Goal: Task Accomplishment & Management: Manage account settings

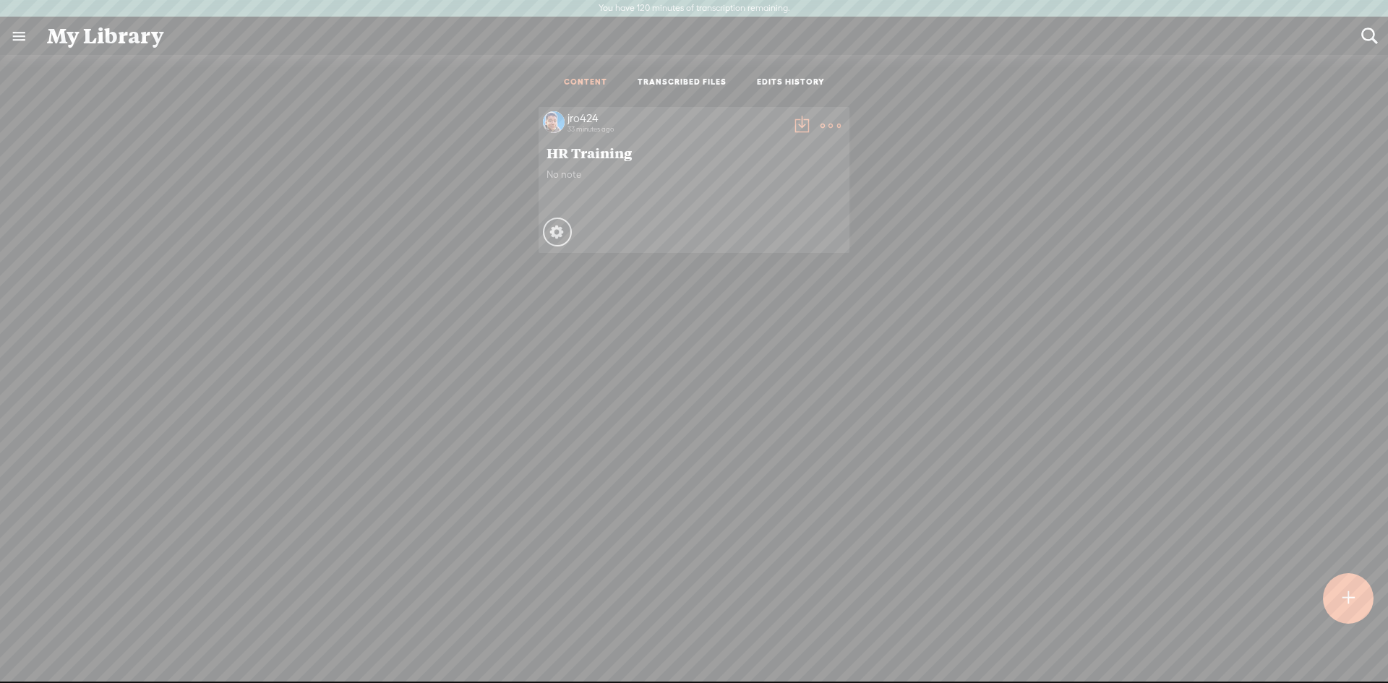
scroll to position [28, 0]
click at [1086, 153] on div "jro424 33 minutes ago HR Training No note Processing" at bounding box center [694, 152] width 1367 height 161
click at [683, 79] on link "TRANSCRIBED FILES" at bounding box center [682, 83] width 89 height 12
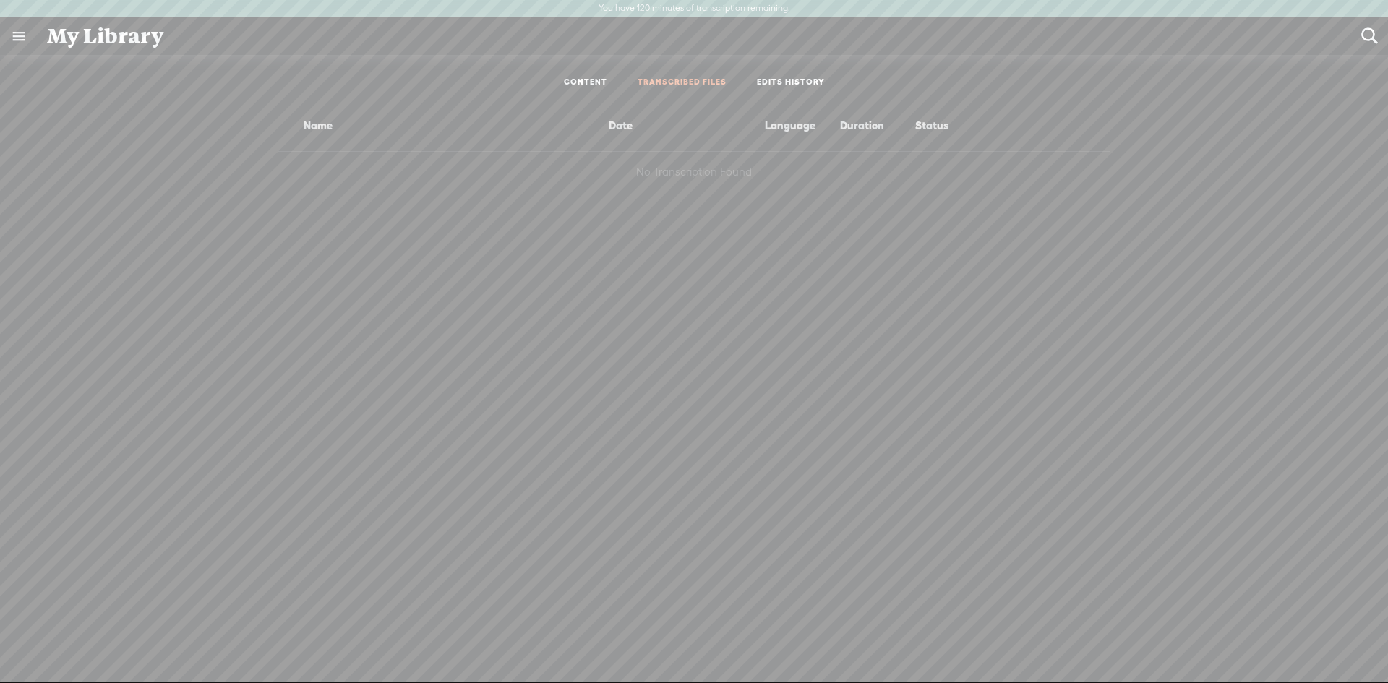
click at [810, 80] on link "EDITS HISTORY" at bounding box center [791, 83] width 68 height 12
click at [582, 89] on ul "CONTENT TRANSCRIBED FILES EDITS HISTORY" at bounding box center [694, 83] width 383 height 34
click at [585, 78] on link "CONTENT" at bounding box center [585, 83] width 43 height 12
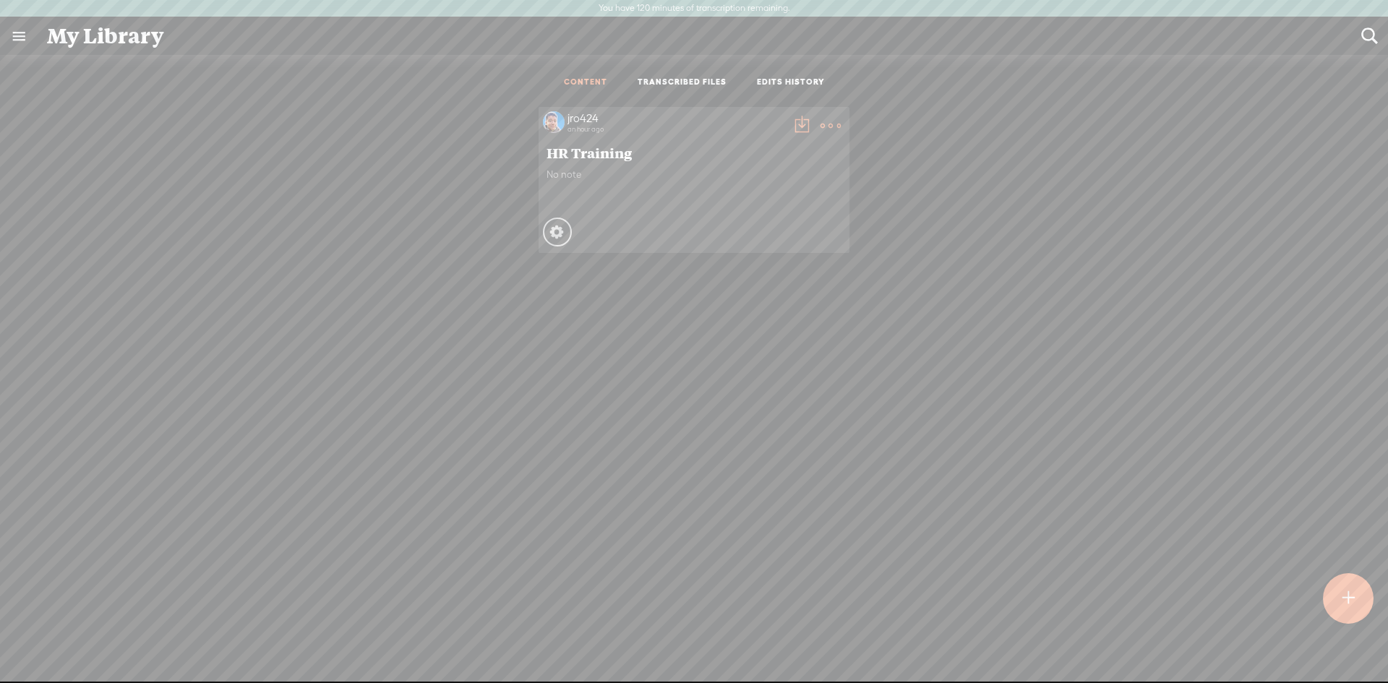
click at [131, 46] on div "My Library" at bounding box center [694, 36] width 1315 height 38
click at [27, 27] on link at bounding box center [19, 36] width 38 height 38
click at [77, 349] on div "MY LIBRARY" at bounding box center [84, 355] width 67 height 12
click at [176, 48] on div "jro424 HOME MY CONTENT MY CHANNEL MY LIBRARY MY JOURNEYS MY SUBSCRIPTIONS BROWS…" at bounding box center [92, 341] width 185 height 682
click at [171, 47] on div at bounding box center [162, 47] width 25 height 29
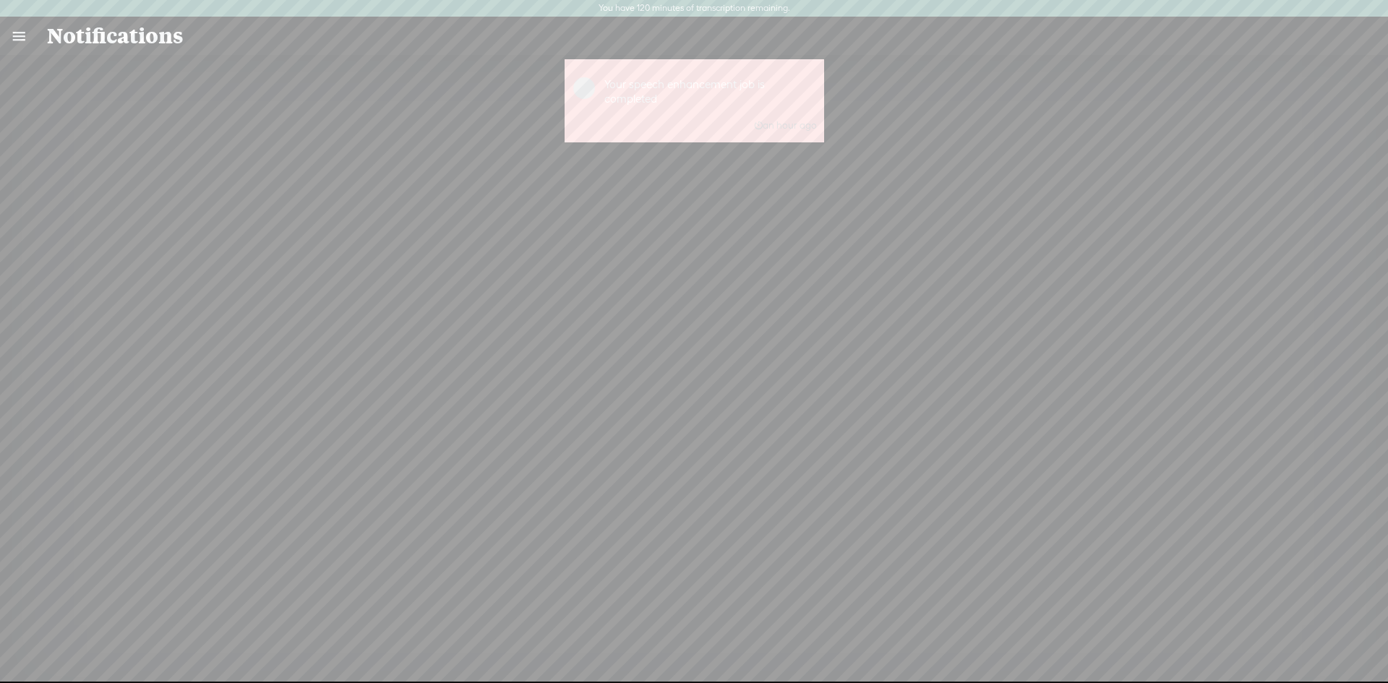
click at [723, 97] on div "Your speech enhancement job is completed an hour ago" at bounding box center [710, 101] width 213 height 68
click at [639, 96] on div "Your speech enhancement job is completed an hour ago" at bounding box center [710, 101] width 213 height 68
click at [64, 36] on div "Notifications" at bounding box center [694, 36] width 1315 height 38
click at [17, 37] on link at bounding box center [19, 36] width 38 height 38
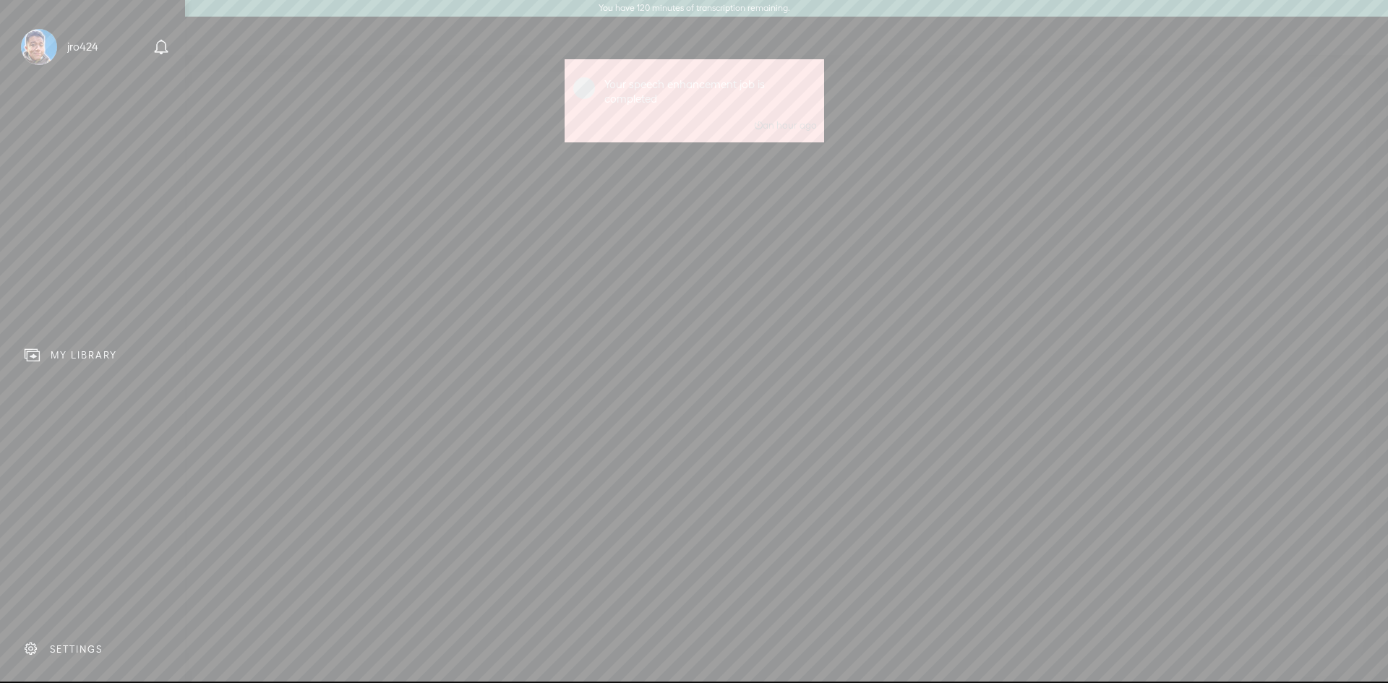
click at [82, 349] on div "MY LIBRARY" at bounding box center [84, 355] width 67 height 12
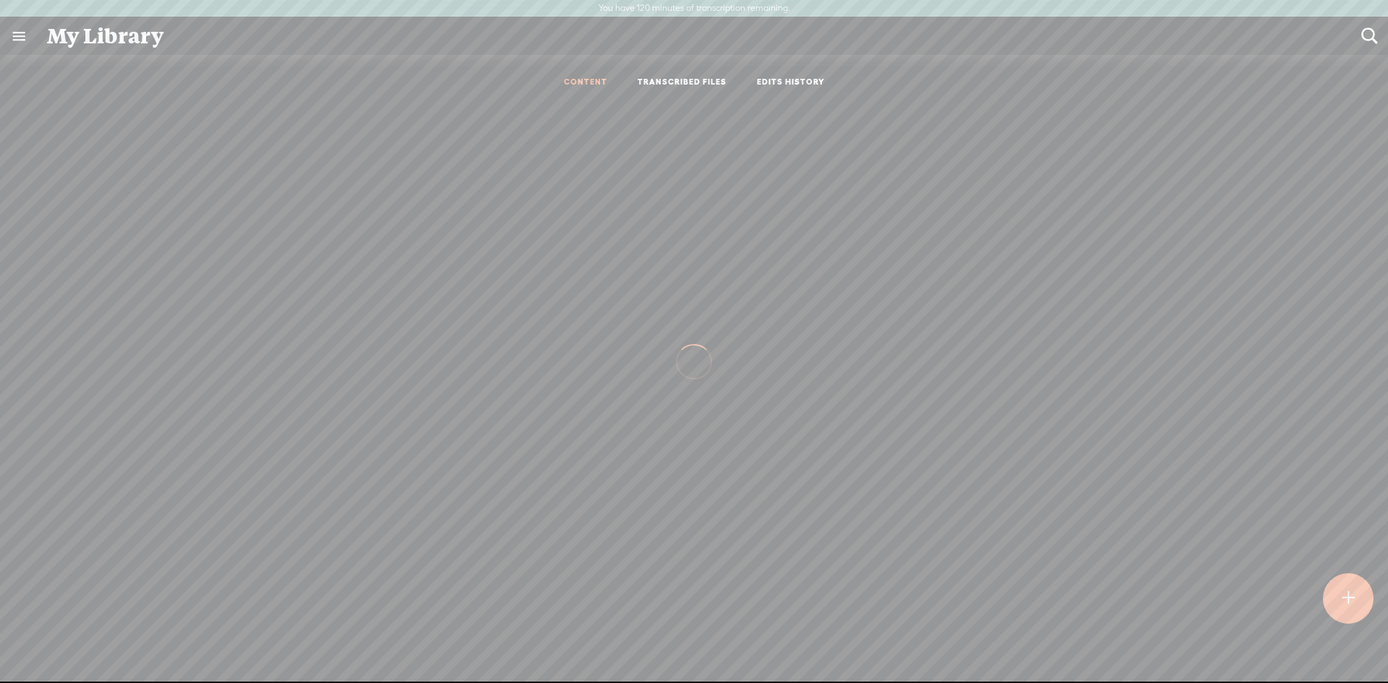
scroll to position [1, 0]
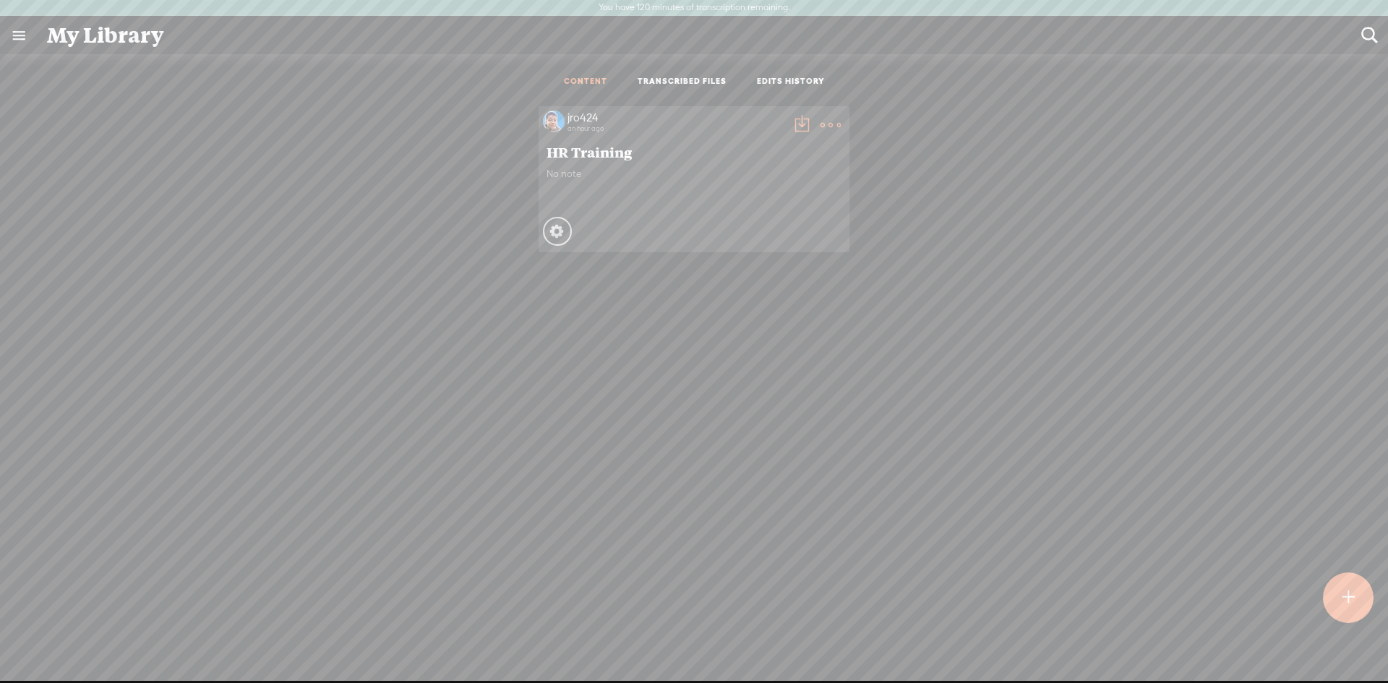
click at [591, 161] on div "HR Training" at bounding box center [694, 152] width 302 height 25
click at [580, 112] on div "jro424" at bounding box center [676, 118] width 217 height 14
click at [825, 124] on t at bounding box center [831, 125] width 20 height 20
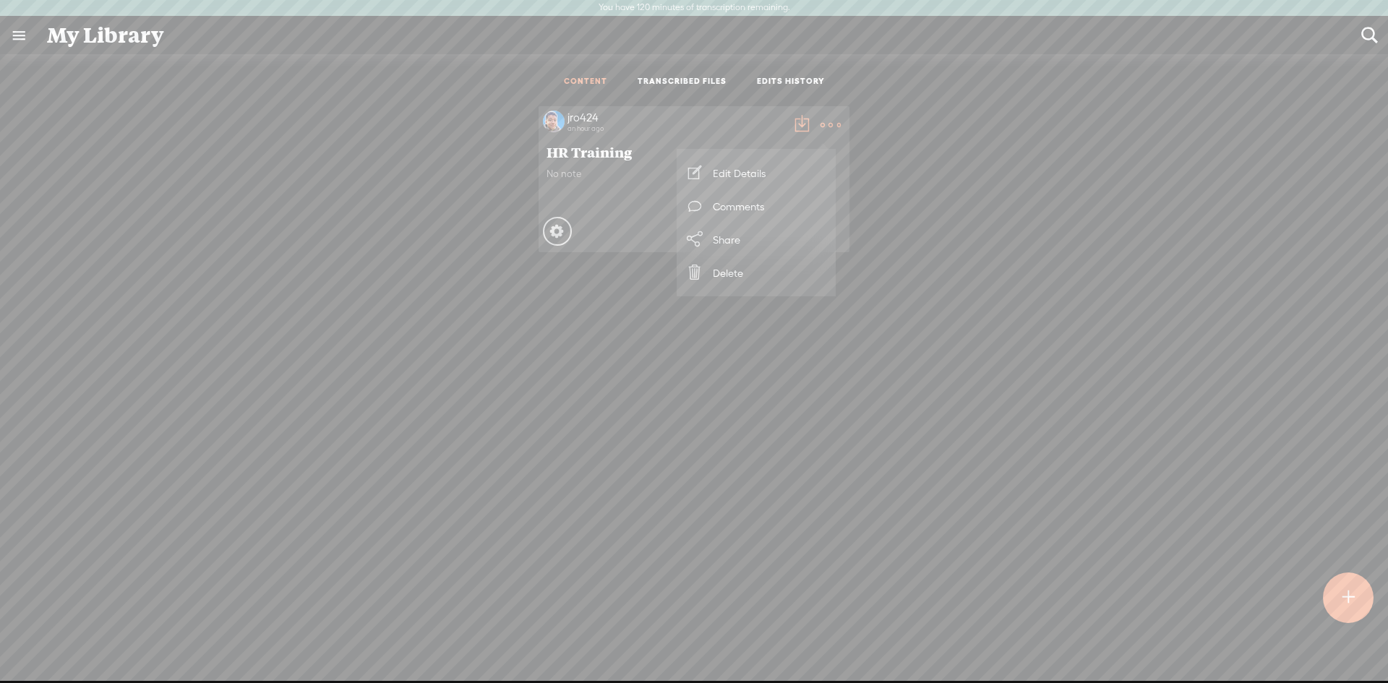
click at [755, 173] on link "Edit Details" at bounding box center [756, 172] width 145 height 33
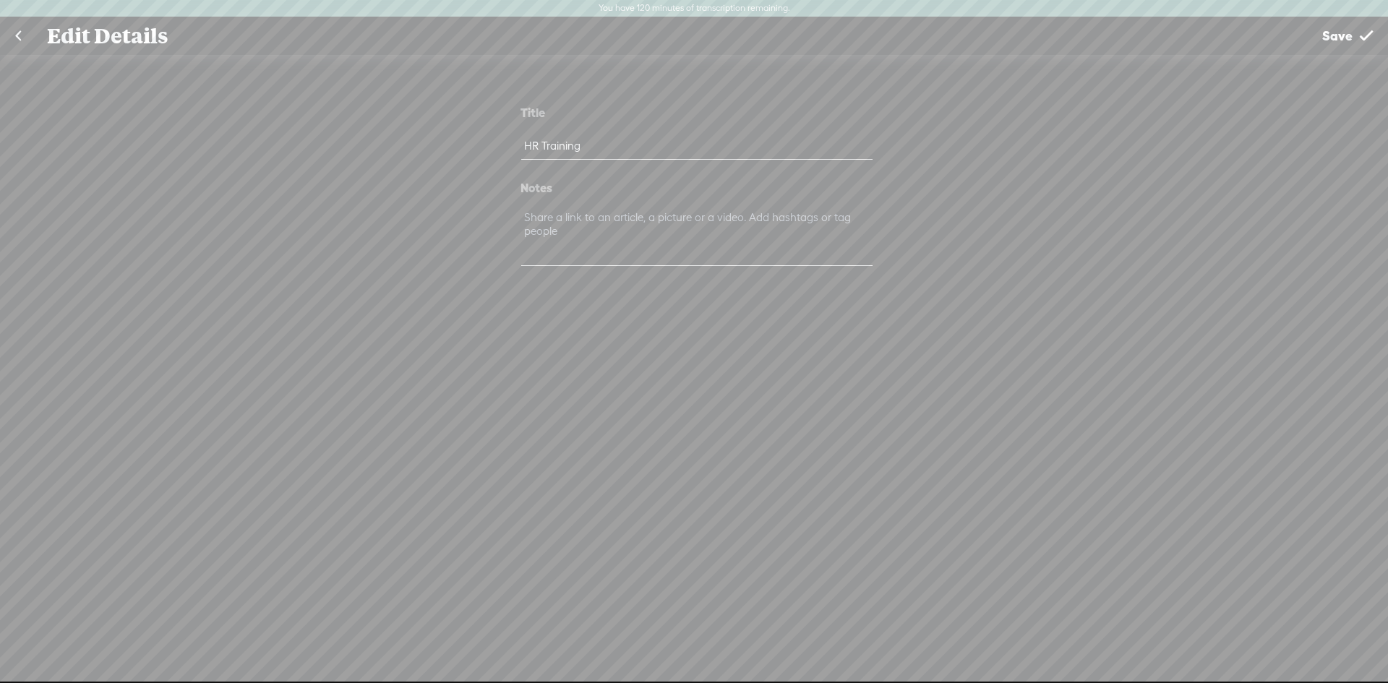
drag, startPoint x: 706, startPoint y: 231, endPoint x: 329, endPoint y: 106, distance: 396.9
click at [704, 230] on textarea at bounding box center [696, 237] width 351 height 59
drag, startPoint x: 329, startPoint y: 106, endPoint x: 360, endPoint y: 51, distance: 62.5
click at [330, 105] on div "Title HR Training Notes" at bounding box center [694, 376] width 1388 height 643
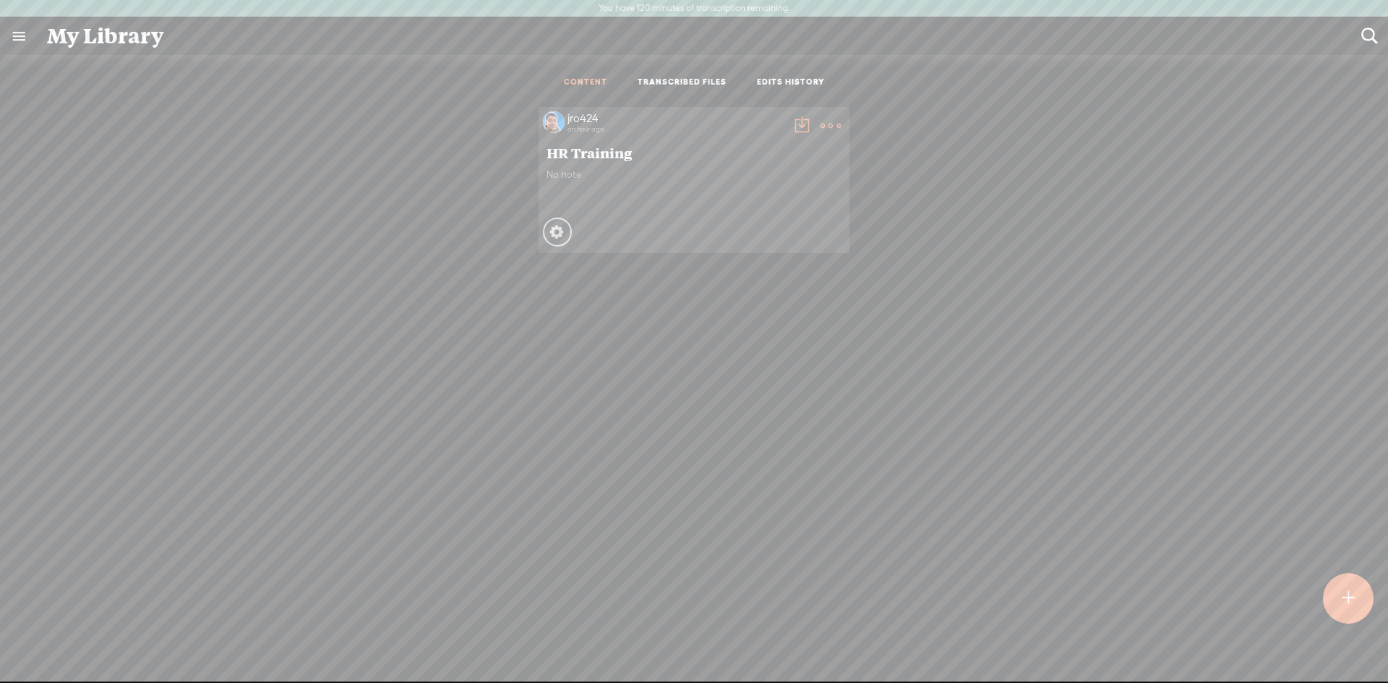
drag, startPoint x: 548, startPoint y: 232, endPoint x: 704, endPoint y: 210, distance: 157.8
click at [704, 210] on div "No note" at bounding box center [694, 189] width 295 height 43
click at [821, 122] on t at bounding box center [831, 126] width 20 height 20
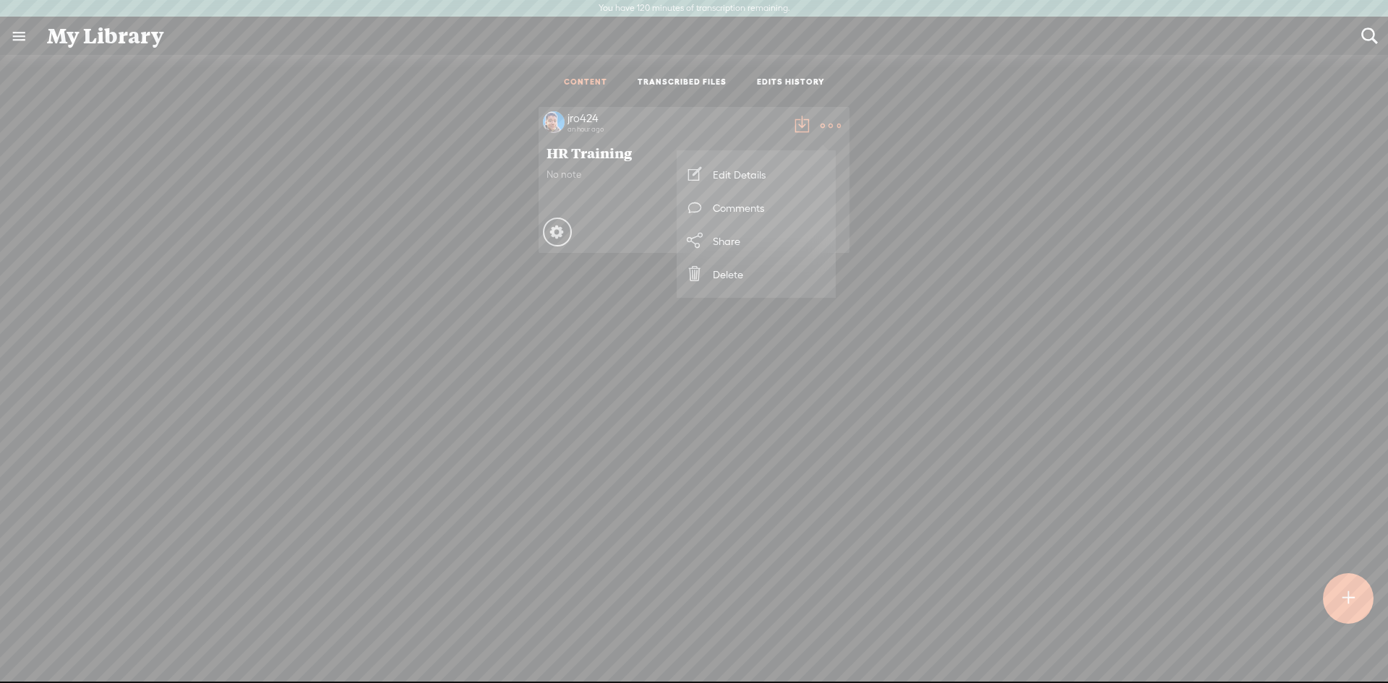
click at [716, 240] on link "Share" at bounding box center [756, 240] width 145 height 33
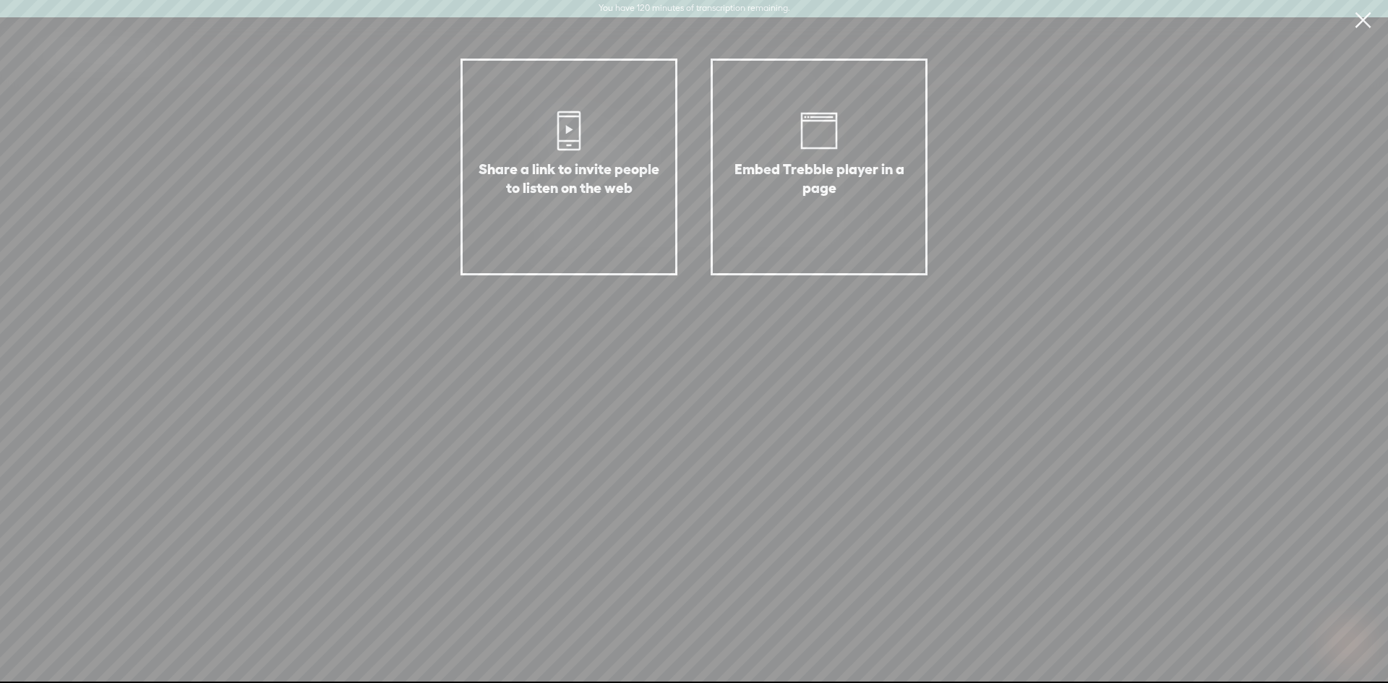
click at [1372, 12] on link at bounding box center [1363, 20] width 36 height 40
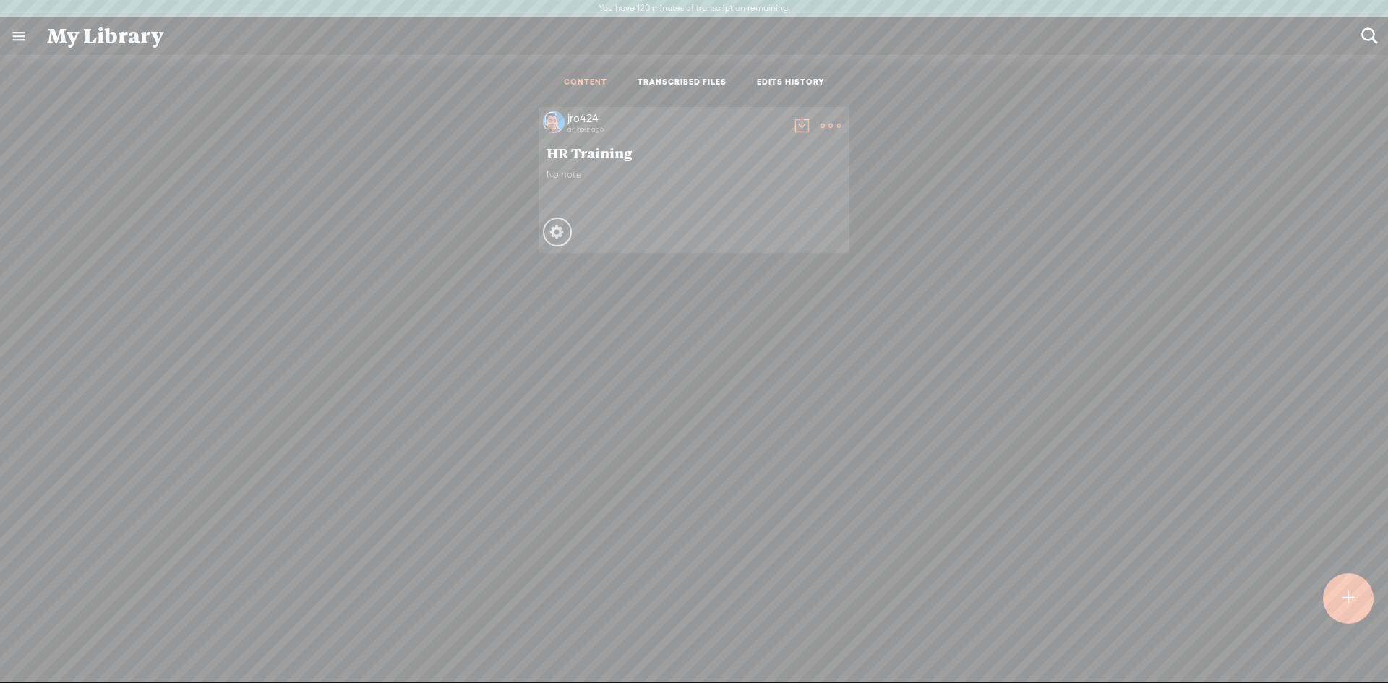
click at [18, 35] on link at bounding box center [19, 36] width 38 height 38
click at [87, 644] on div "SETTINGS" at bounding box center [76, 650] width 53 height 12
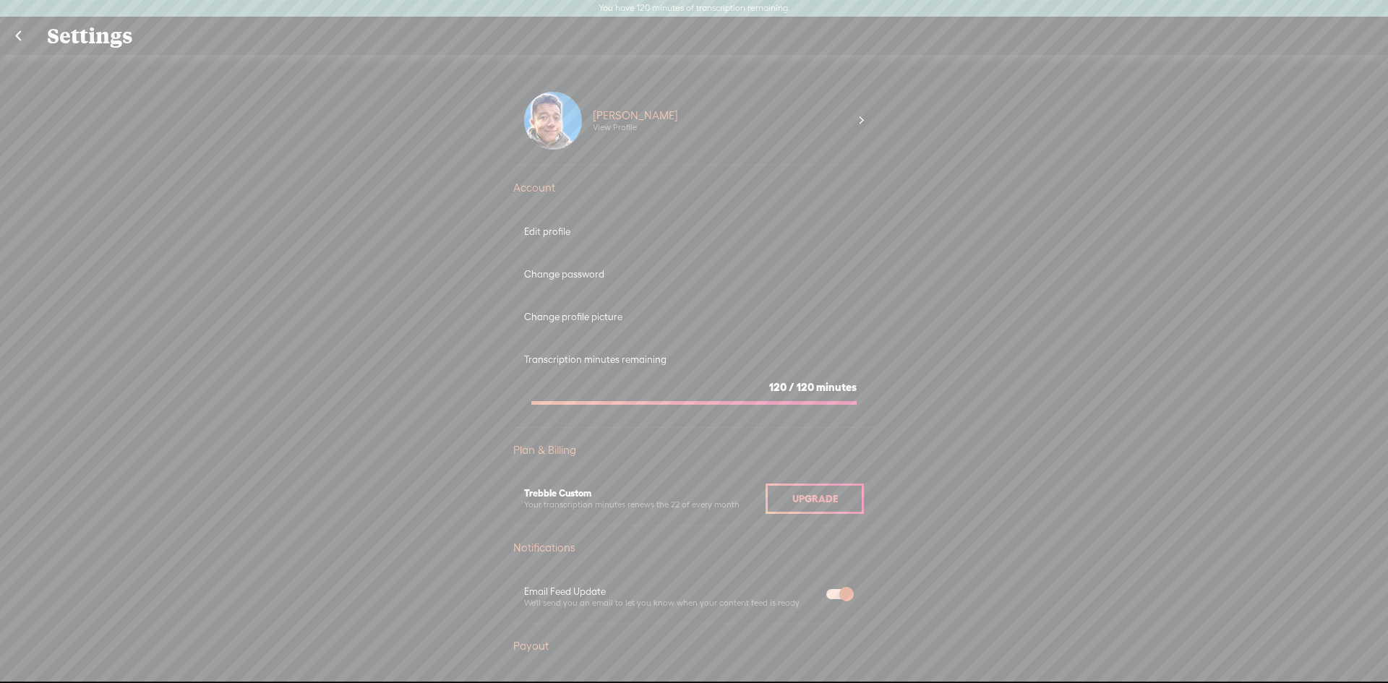
click at [9, 37] on link at bounding box center [18, 36] width 36 height 38
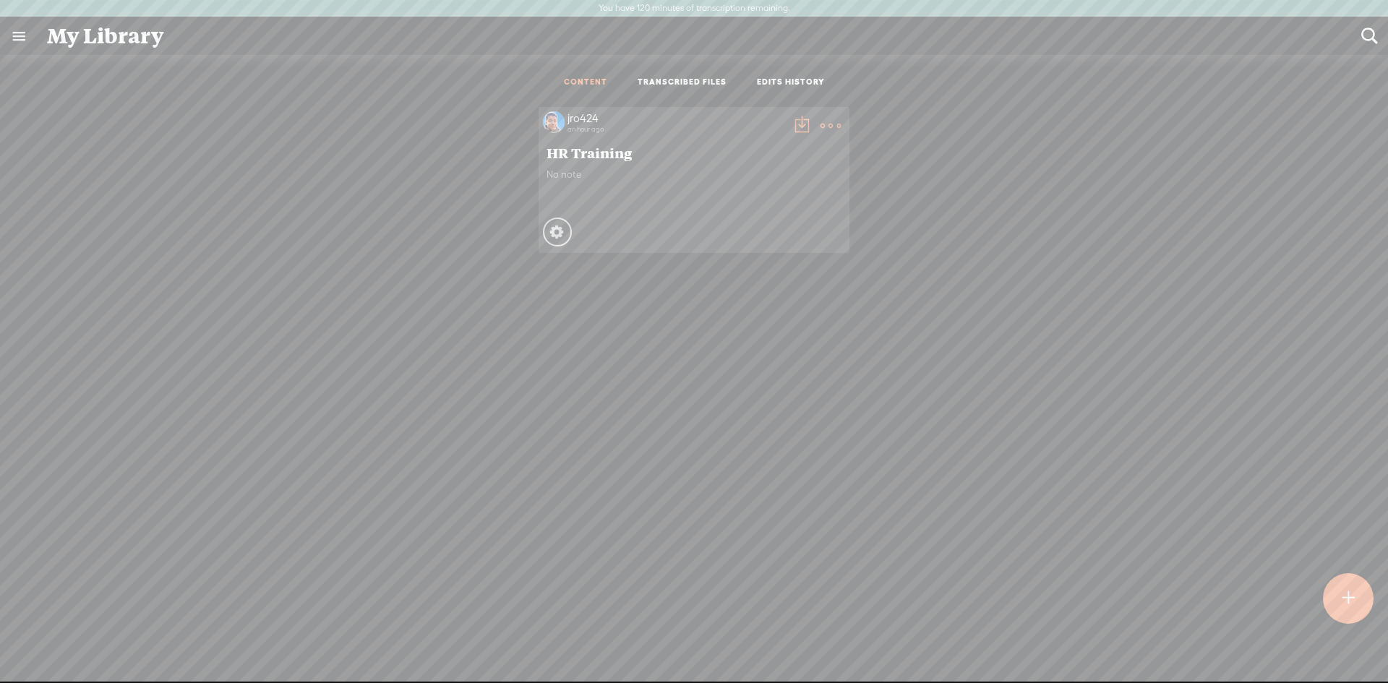
click at [783, 87] on link "EDITS HISTORY" at bounding box center [791, 83] width 68 height 12
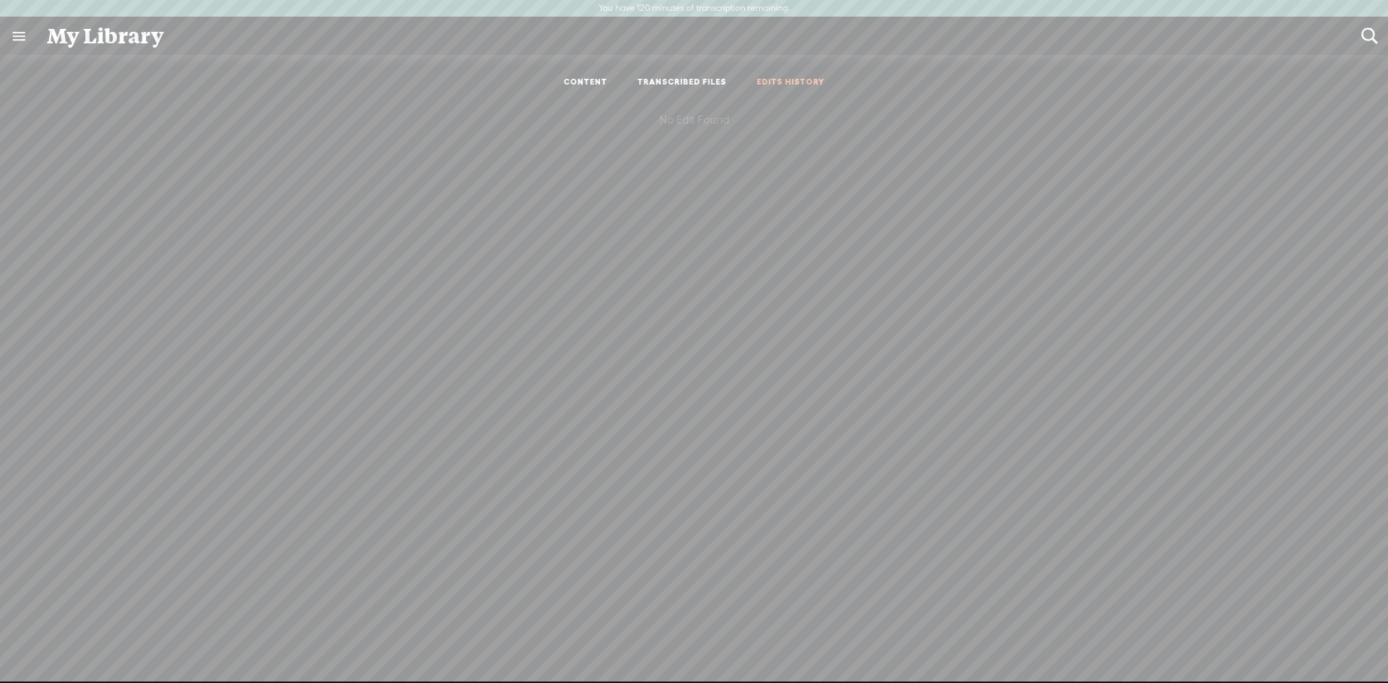
click at [698, 93] on ul "CONTENT TRANSCRIBED FILES EDITS HISTORY" at bounding box center [694, 83] width 383 height 34
click at [693, 85] on link "TRANSCRIBED FILES" at bounding box center [682, 83] width 89 height 12
click at [779, 129] on div "Language" at bounding box center [799, 125] width 75 height 17
click at [600, 226] on div "Name Date Language Duration Status No Transcription Found" at bounding box center [694, 389] width 856 height 578
click at [593, 72] on ul "CONTENT TRANSCRIBED FILES EDITS HISTORY" at bounding box center [694, 83] width 383 height 34
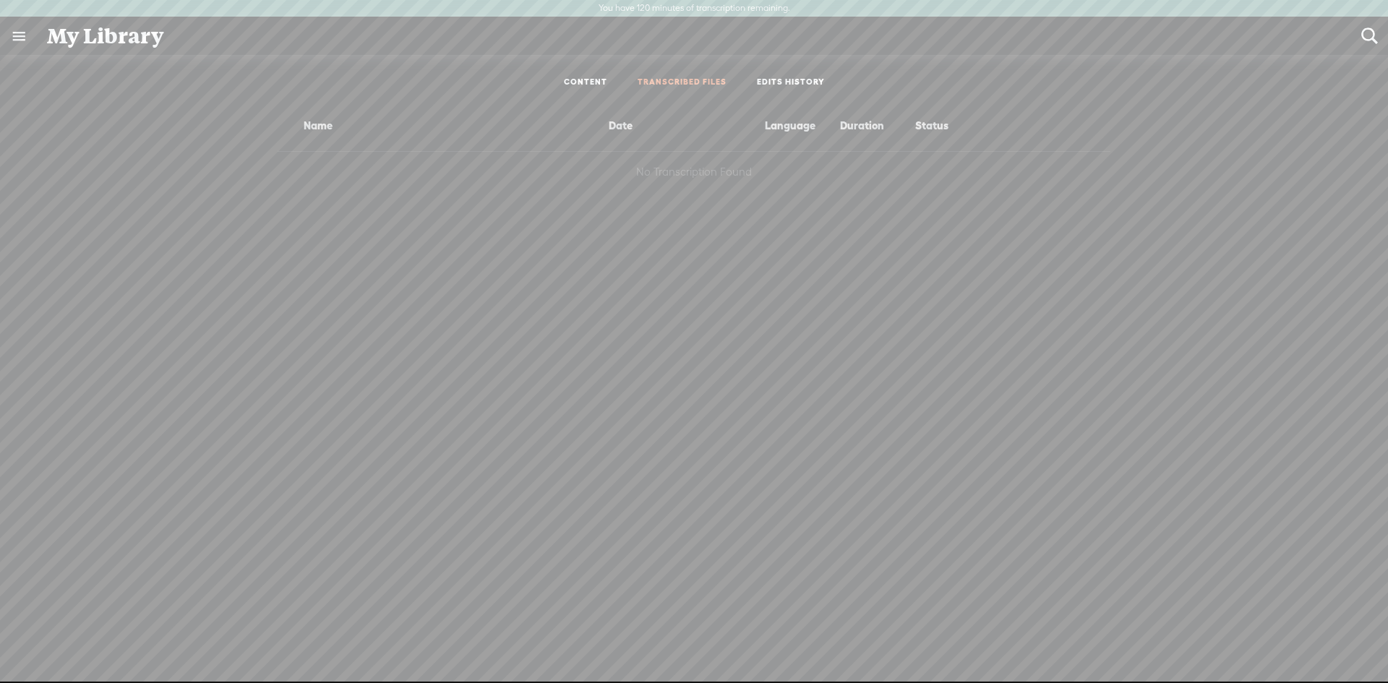
click at [593, 82] on link "CONTENT" at bounding box center [585, 83] width 43 height 12
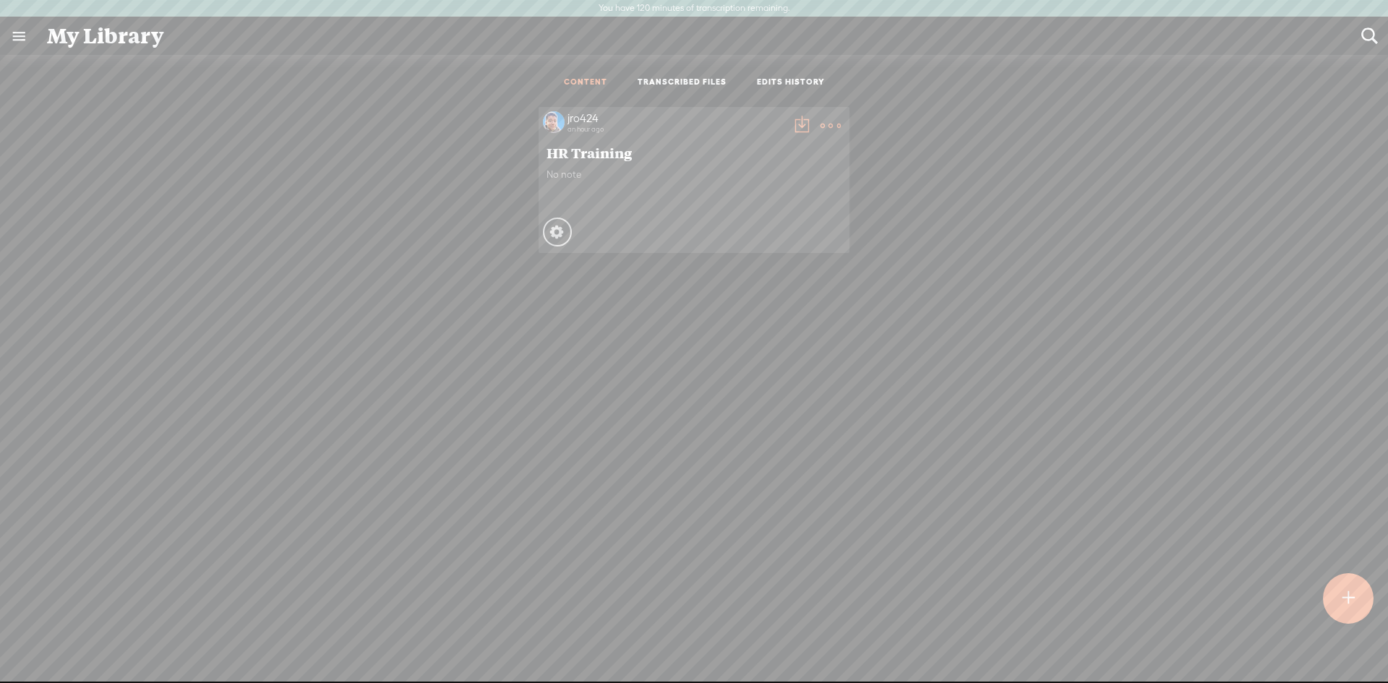
click at [687, 89] on ul "CONTENT TRANSCRIBED FILES EDITS HISTORY" at bounding box center [694, 83] width 383 height 34
click at [687, 85] on link "TRANSCRIBED FILES" at bounding box center [682, 83] width 89 height 12
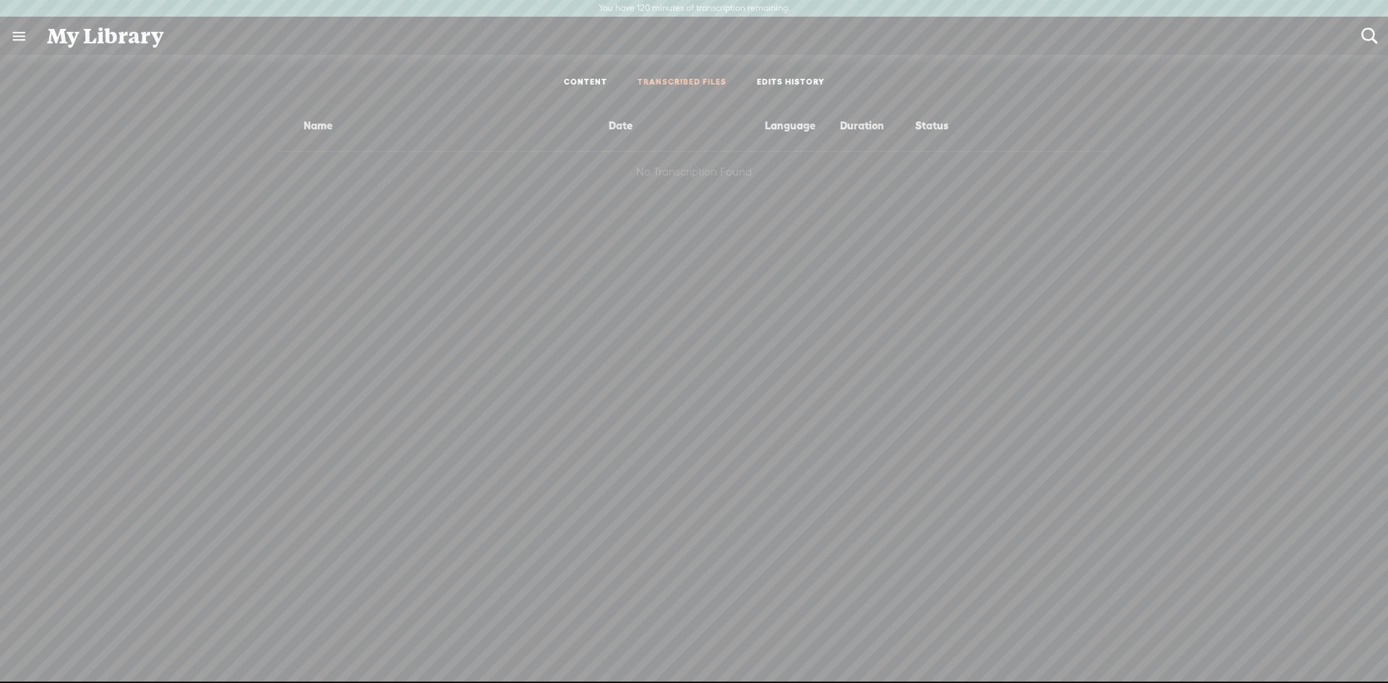
click at [557, 80] on li "CONTENT" at bounding box center [586, 83] width 74 height 12
click at [581, 79] on link "CONTENT" at bounding box center [585, 83] width 43 height 12
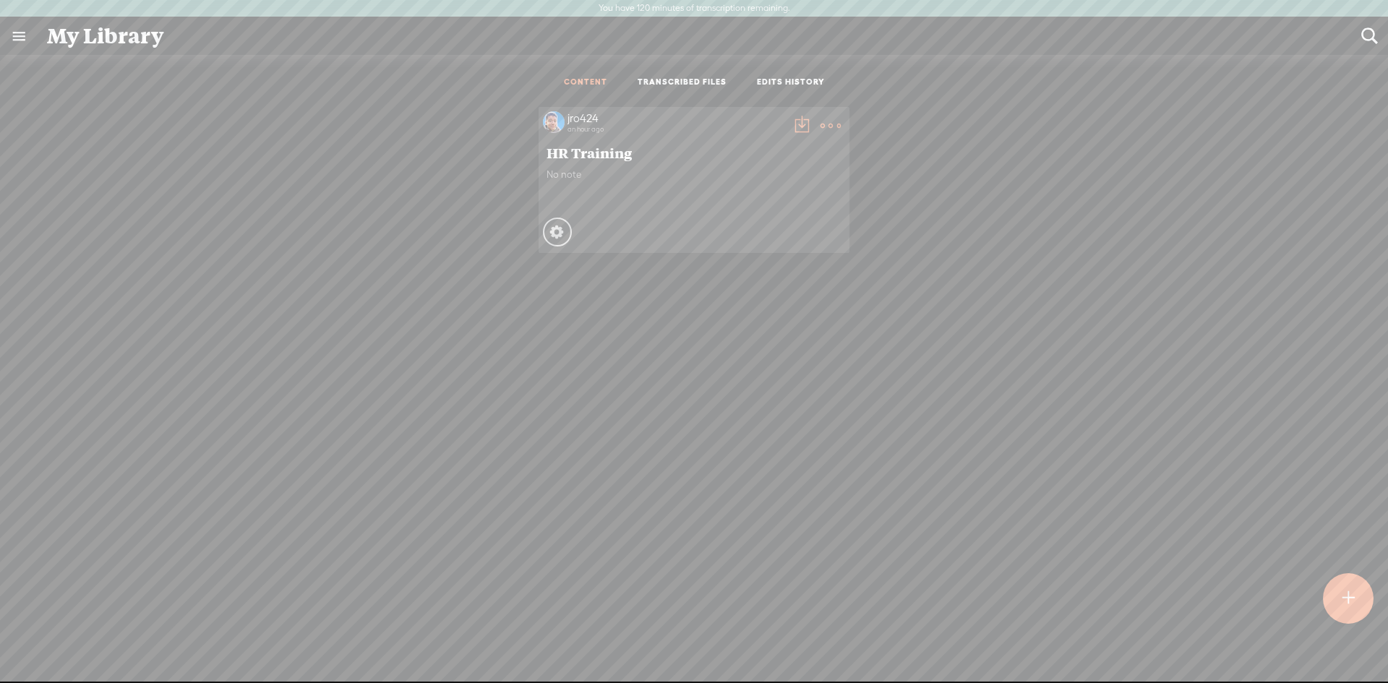
click at [1366, 614] on div at bounding box center [1348, 599] width 52 height 52
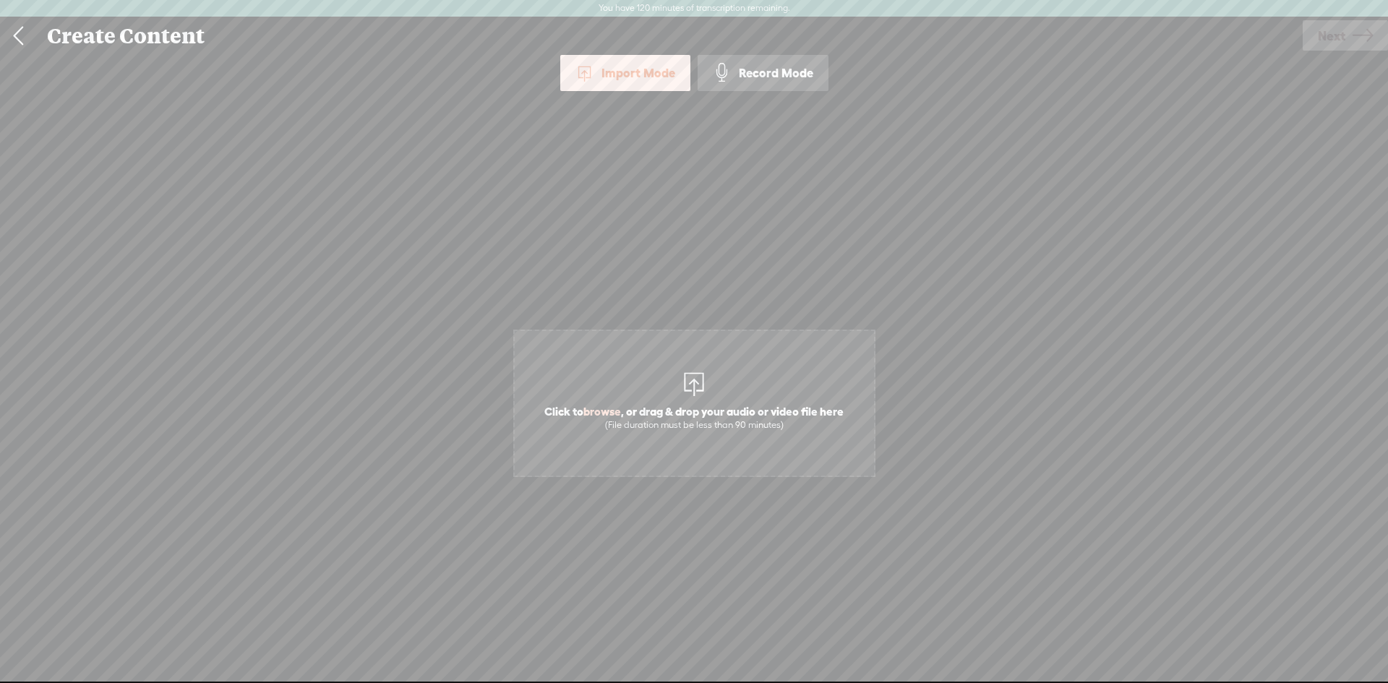
click at [22, 42] on link at bounding box center [18, 36] width 36 height 38
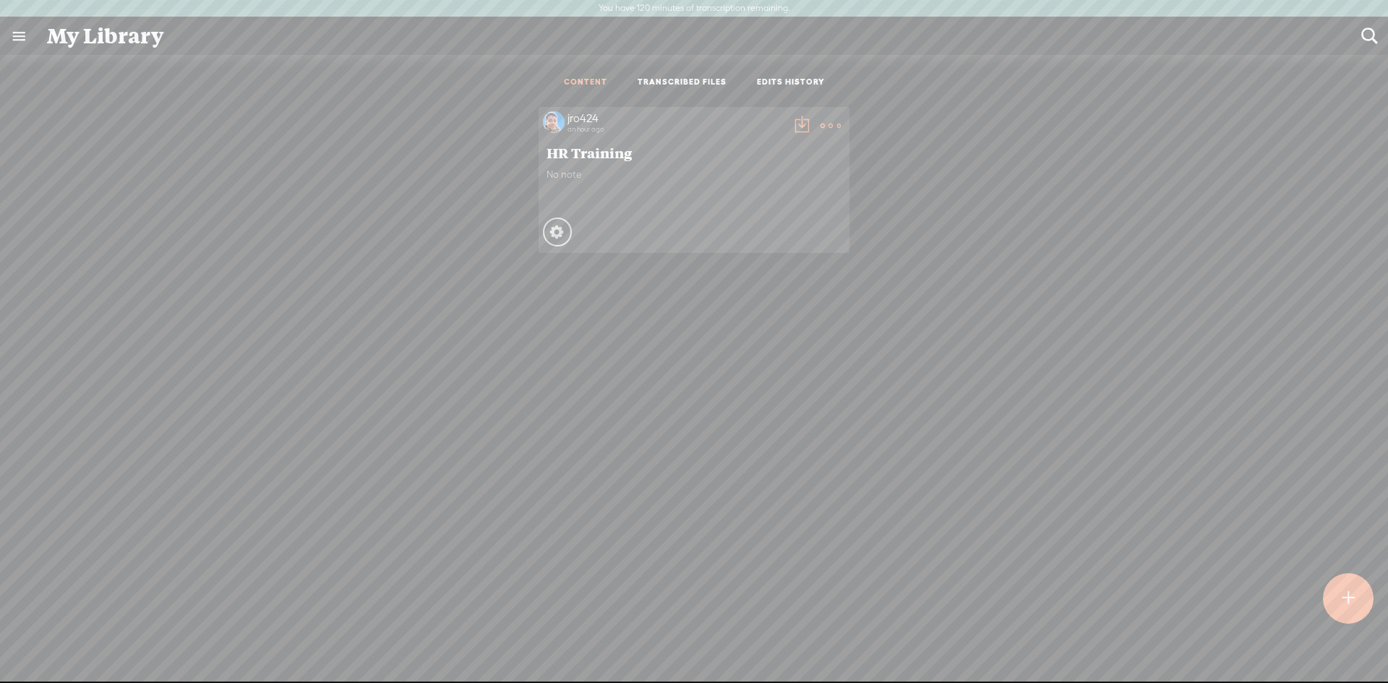
click at [643, 83] on link "TRANSCRIBED FILES" at bounding box center [682, 83] width 89 height 12
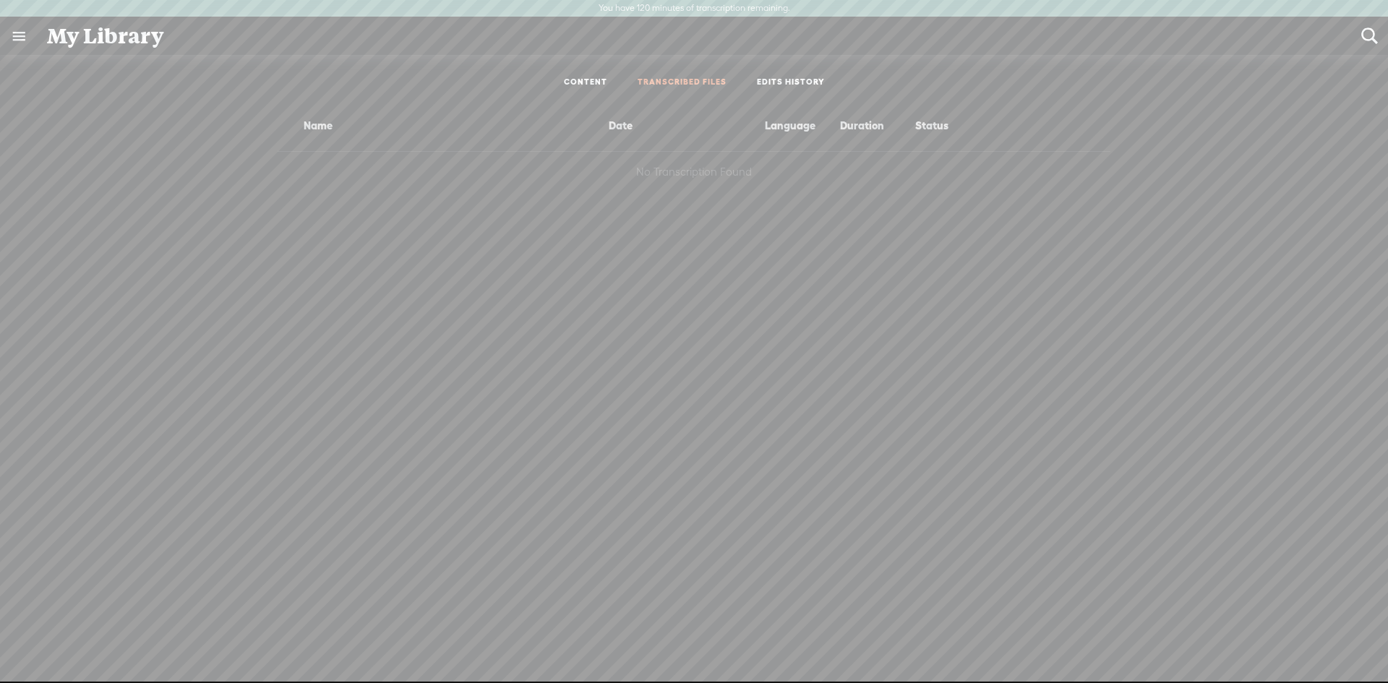
drag, startPoint x: 842, startPoint y: 125, endPoint x: 897, endPoint y: 132, distance: 55.4
click at [896, 132] on div "Duration" at bounding box center [874, 125] width 75 height 17
click at [778, 74] on ul "CONTENT TRANSCRIBED FILES EDITS HISTORY" at bounding box center [694, 83] width 383 height 34
click at [611, 78] on li "CONTENT" at bounding box center [586, 83] width 74 height 12
click at [595, 80] on link "CONTENT" at bounding box center [585, 83] width 43 height 12
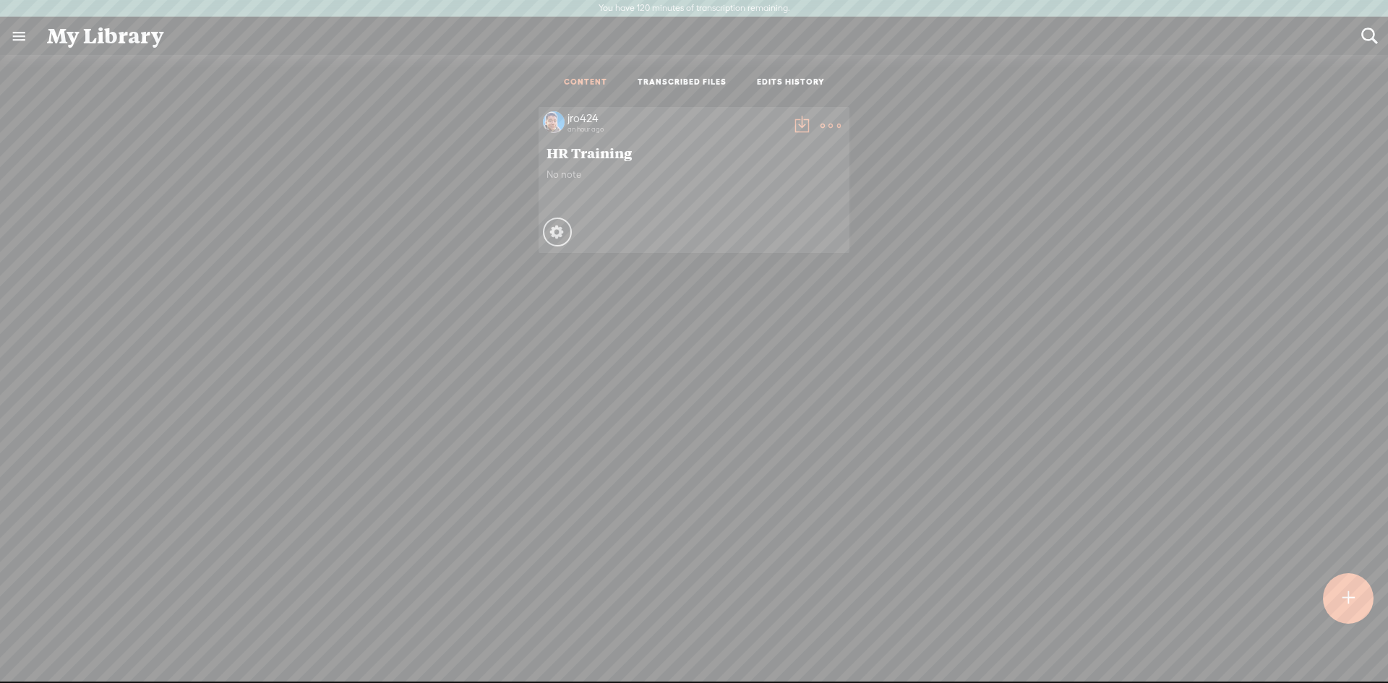
click at [794, 124] on t at bounding box center [802, 126] width 20 height 20
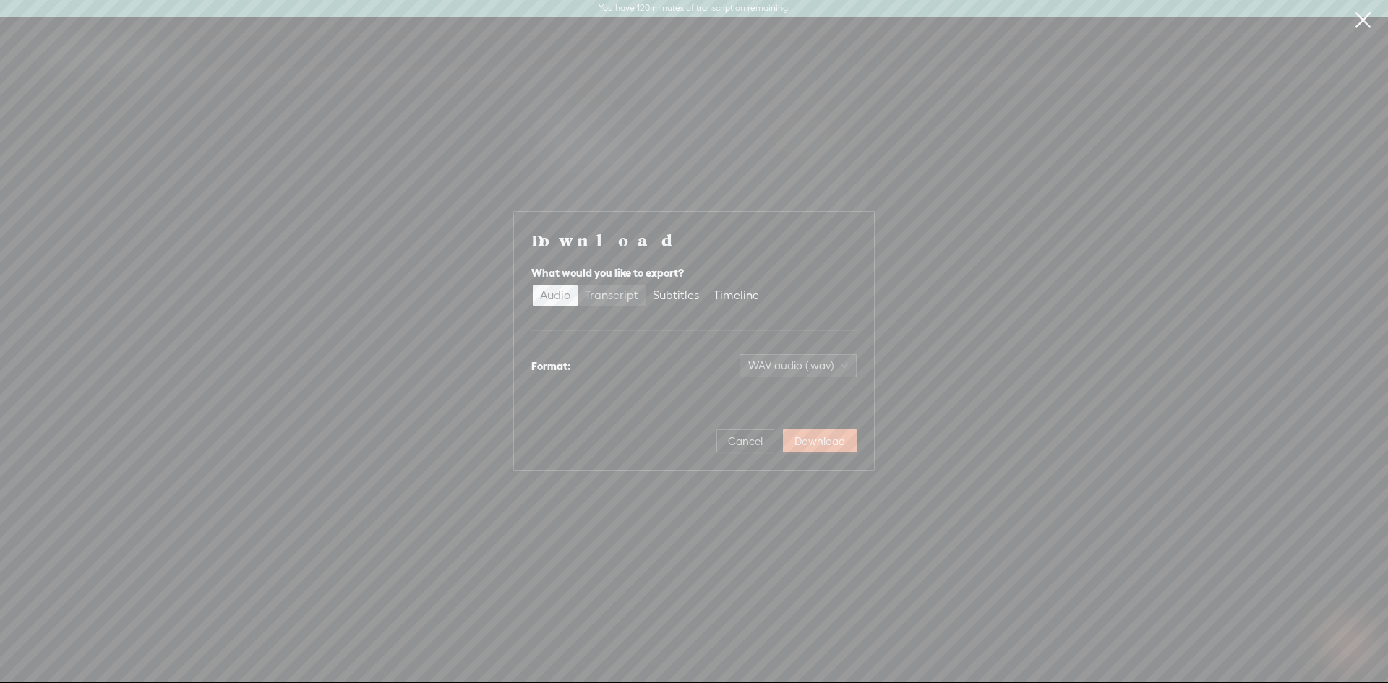
click at [623, 303] on div "Transcript" at bounding box center [612, 296] width 54 height 20
click at [578, 286] on input "Transcript" at bounding box center [578, 286] width 0 height 0
click at [670, 299] on div "Subtitles" at bounding box center [676, 296] width 46 height 20
click at [646, 286] on input "Subtitles" at bounding box center [646, 286] width 0 height 0
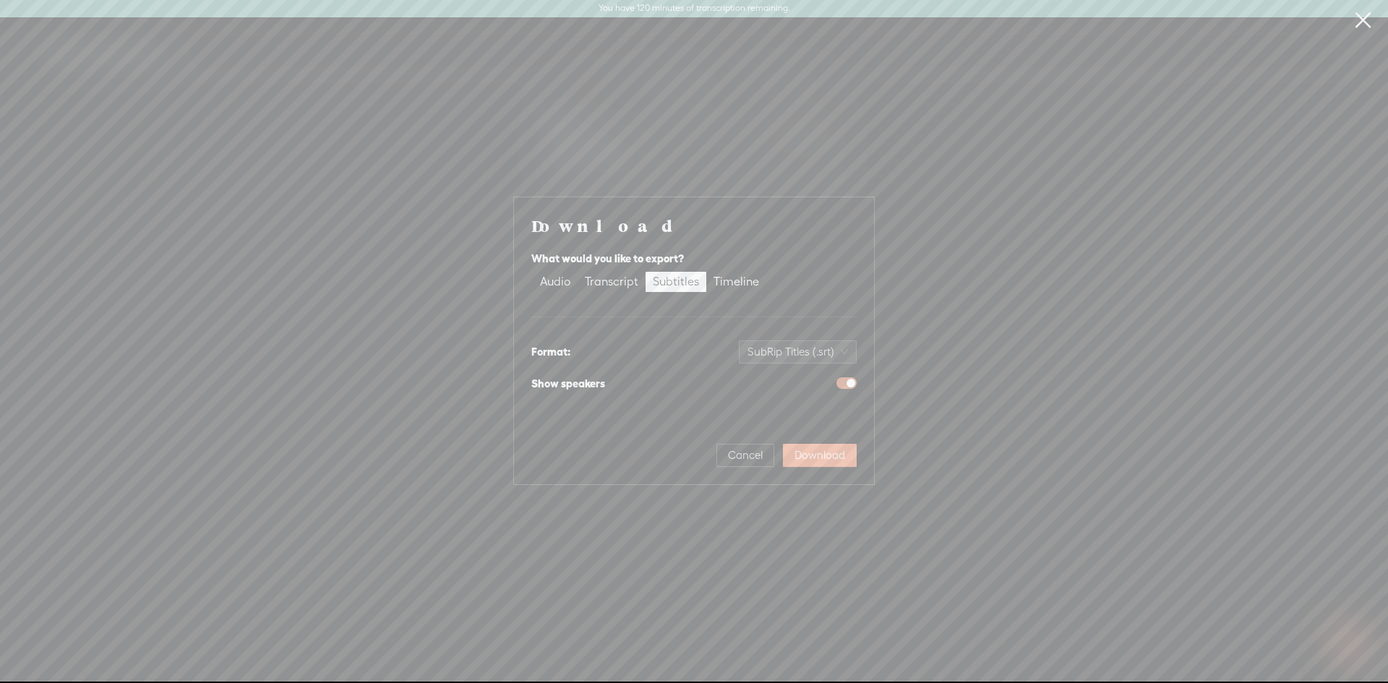
click at [719, 294] on div "What would you like to export? Audio Transcript Subtitles Timeline" at bounding box center [693, 271] width 325 height 55
click at [727, 288] on div "Timeline" at bounding box center [737, 282] width 46 height 20
click at [706, 272] on input "Timeline" at bounding box center [706, 272] width 0 height 0
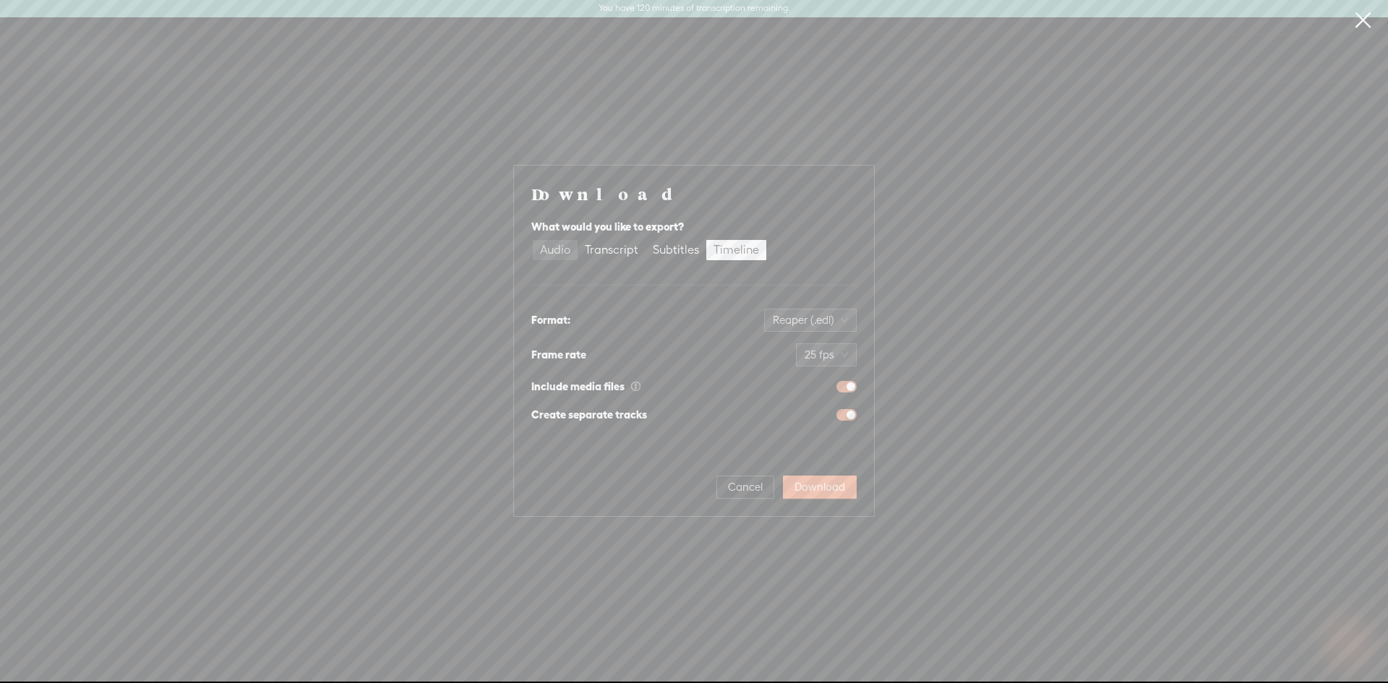
click at [546, 257] on div "Audio" at bounding box center [555, 250] width 30 height 20
click at [533, 240] on input "Audio" at bounding box center [533, 240] width 0 height 0
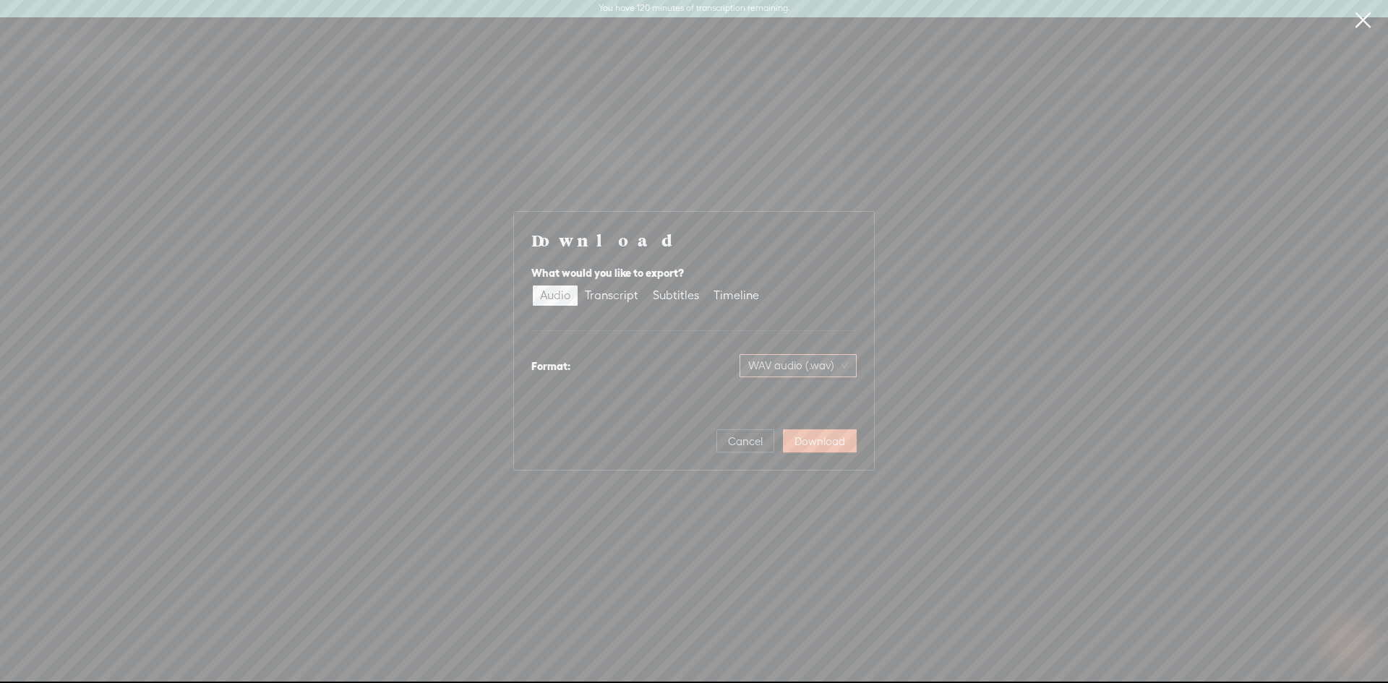
click at [819, 361] on span "WAV audio (.wav)" at bounding box center [798, 366] width 100 height 22
click at [732, 443] on span "Cancel" at bounding box center [745, 442] width 35 height 14
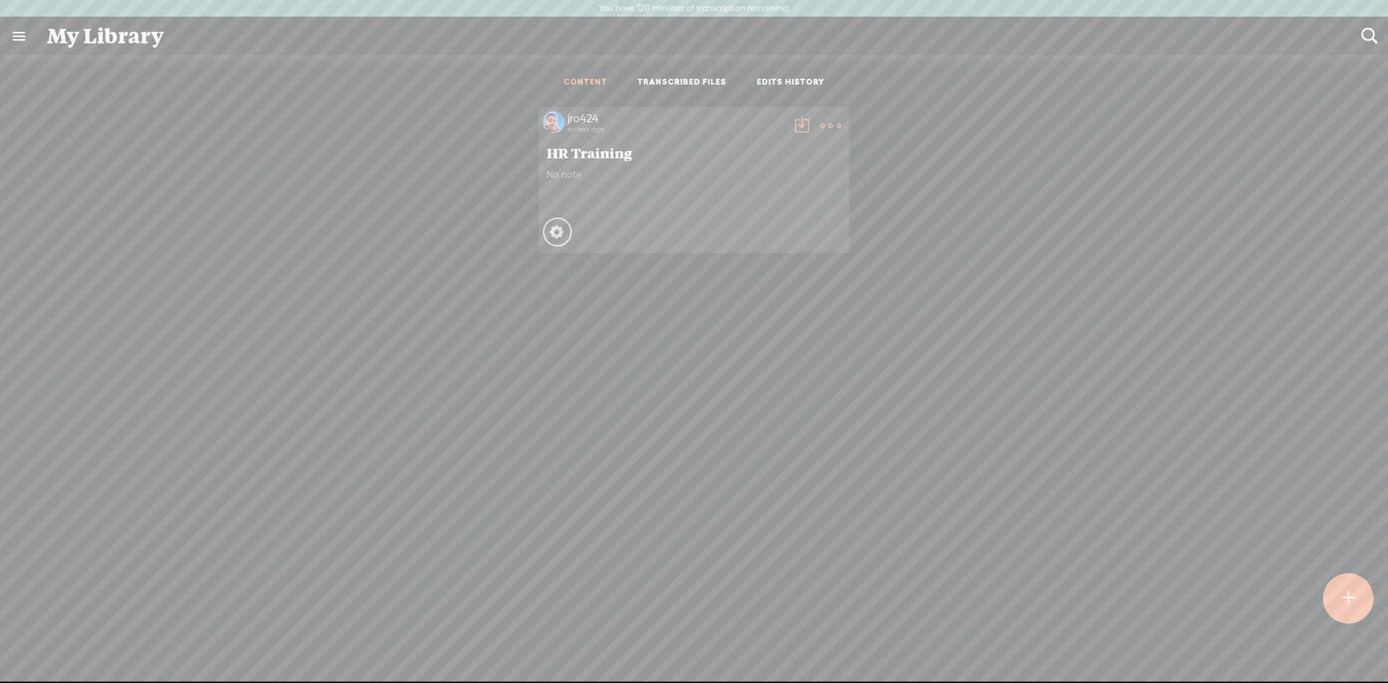
click at [100, 37] on div "My Library" at bounding box center [694, 36] width 1315 height 38
click at [28, 43] on link at bounding box center [19, 36] width 38 height 38
click at [28, 43] on div at bounding box center [39, 47] width 36 height 36
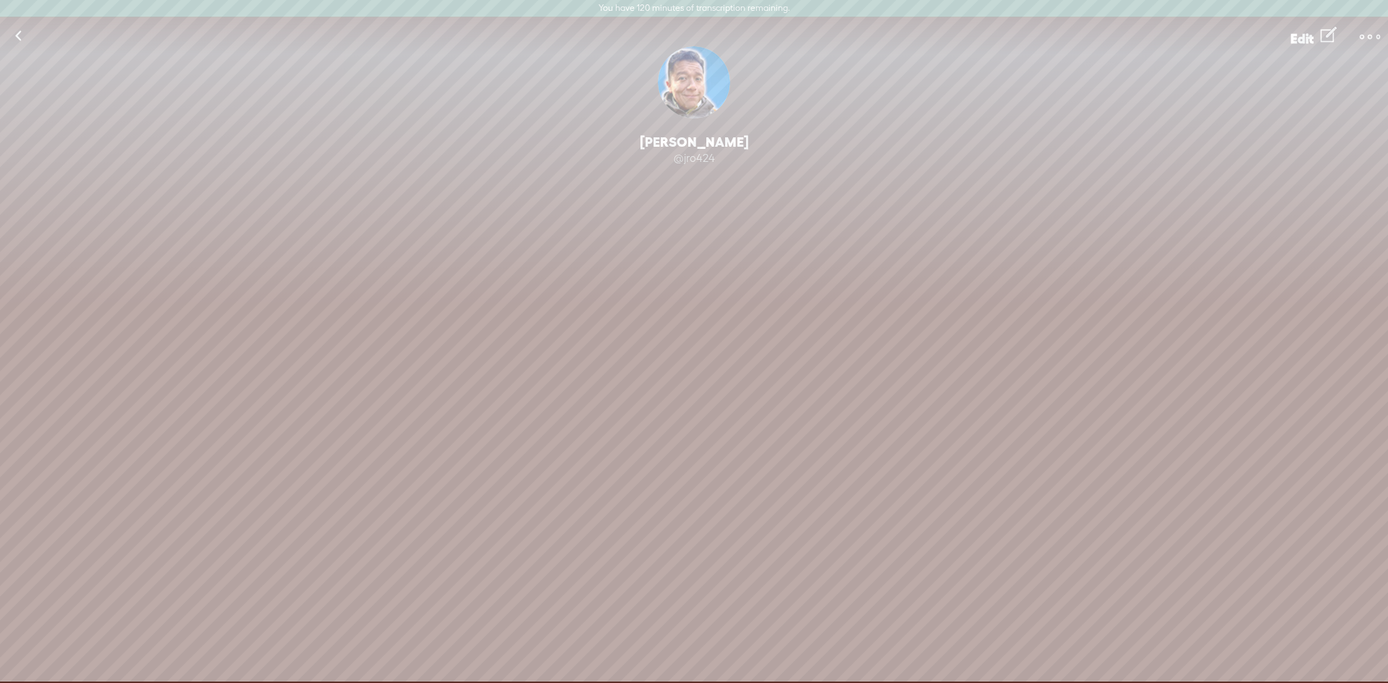
click at [1325, 35] on t at bounding box center [1329, 35] width 16 height 25
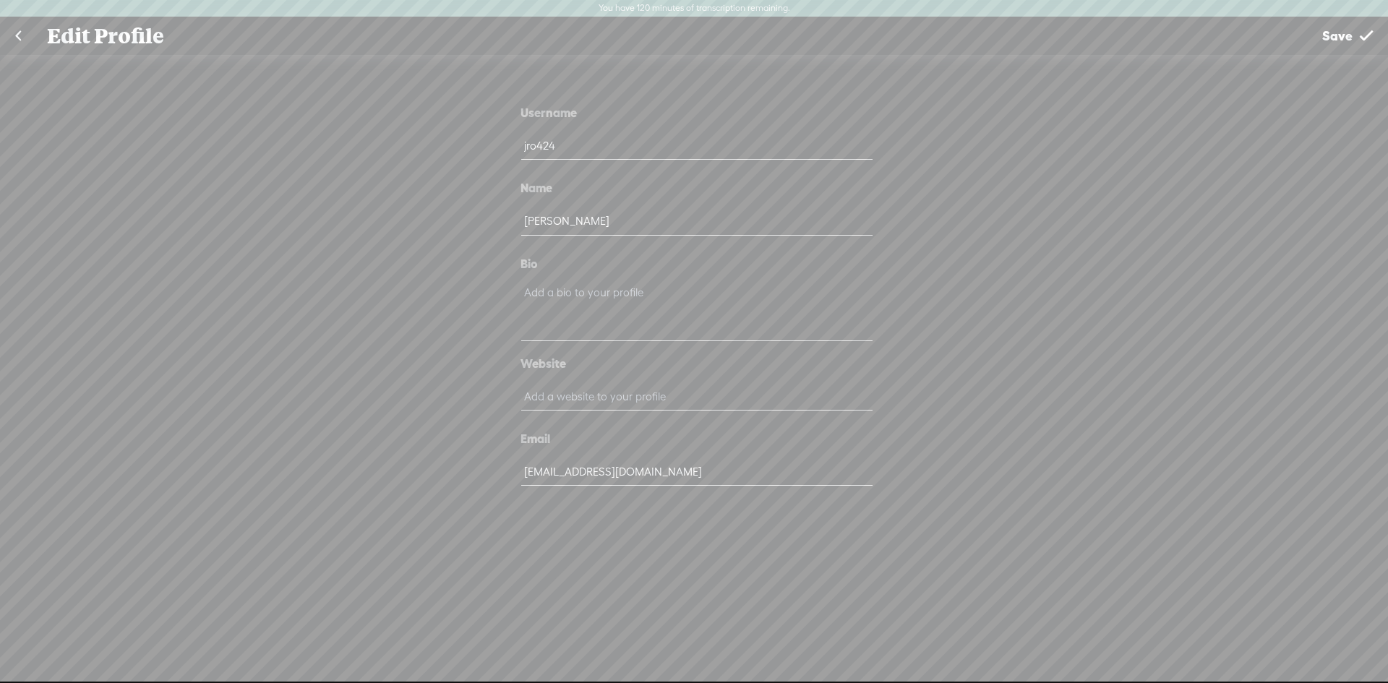
click at [1371, 40] on t at bounding box center [1366, 35] width 13 height 37
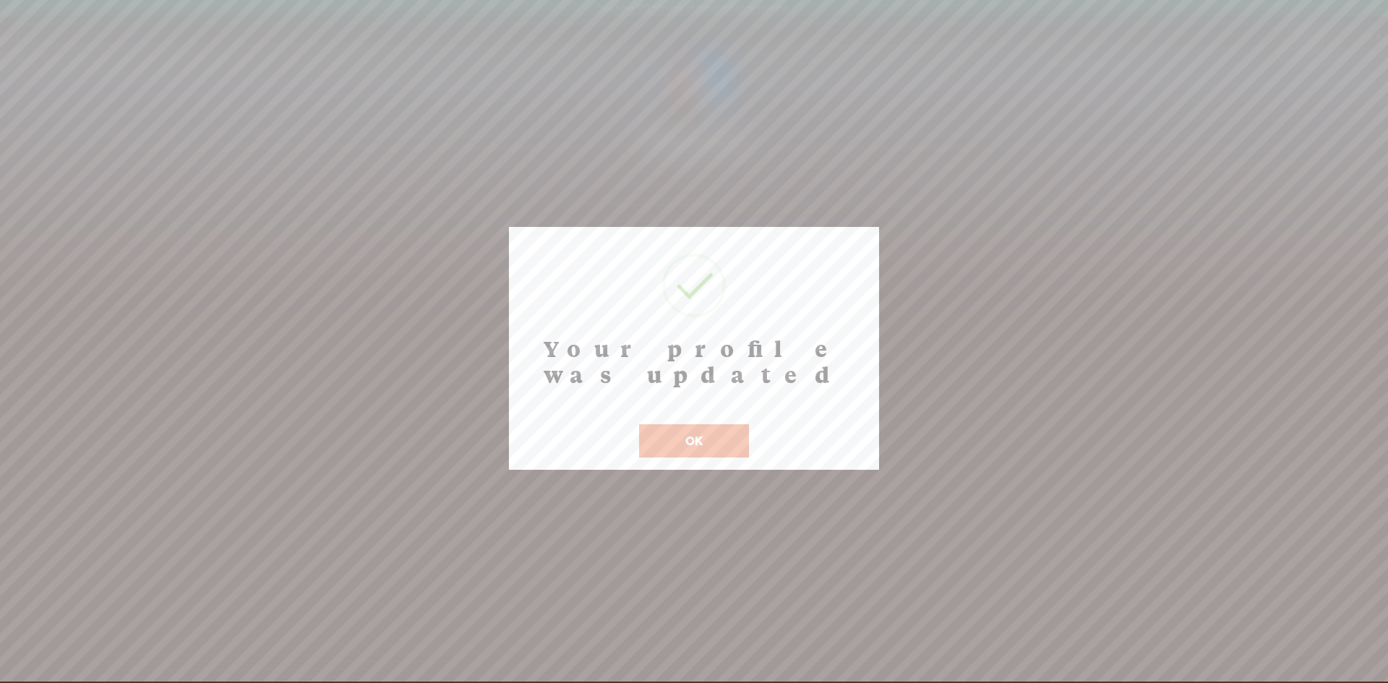
click at [704, 425] on button "OK" at bounding box center [694, 440] width 110 height 33
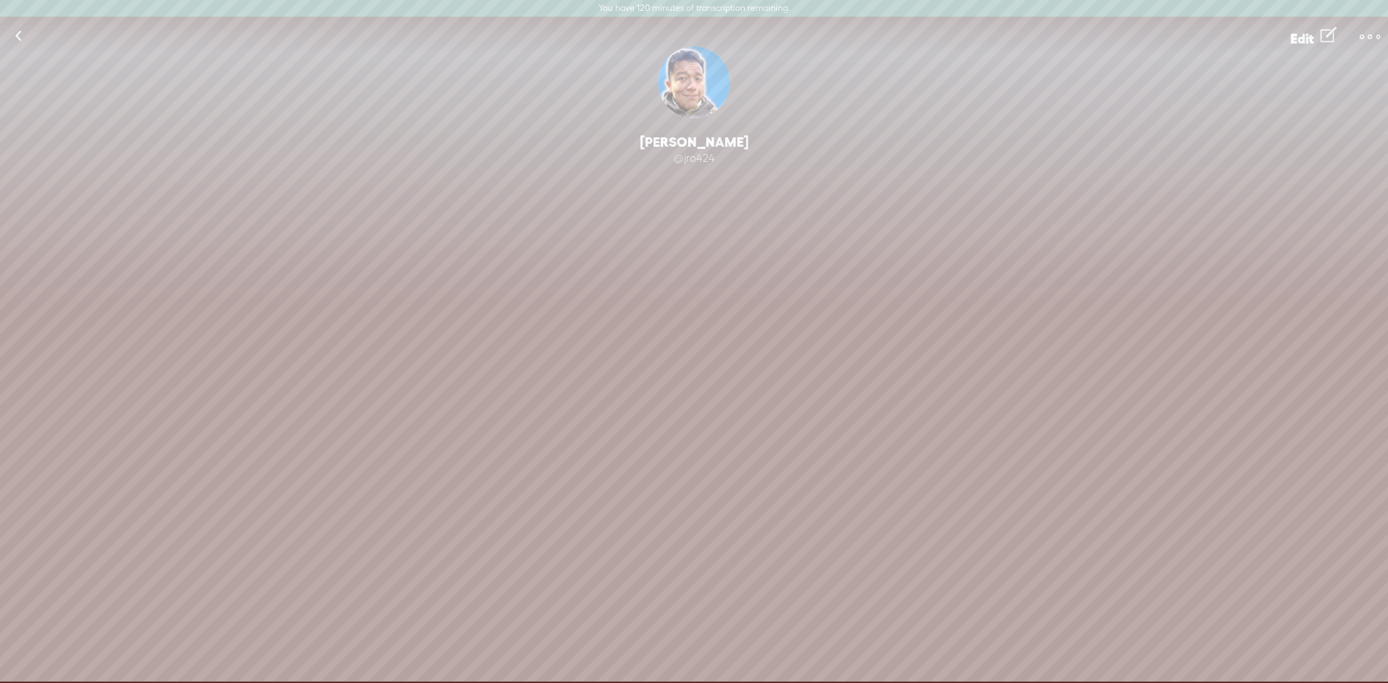
click at [30, 29] on link at bounding box center [18, 36] width 36 height 38
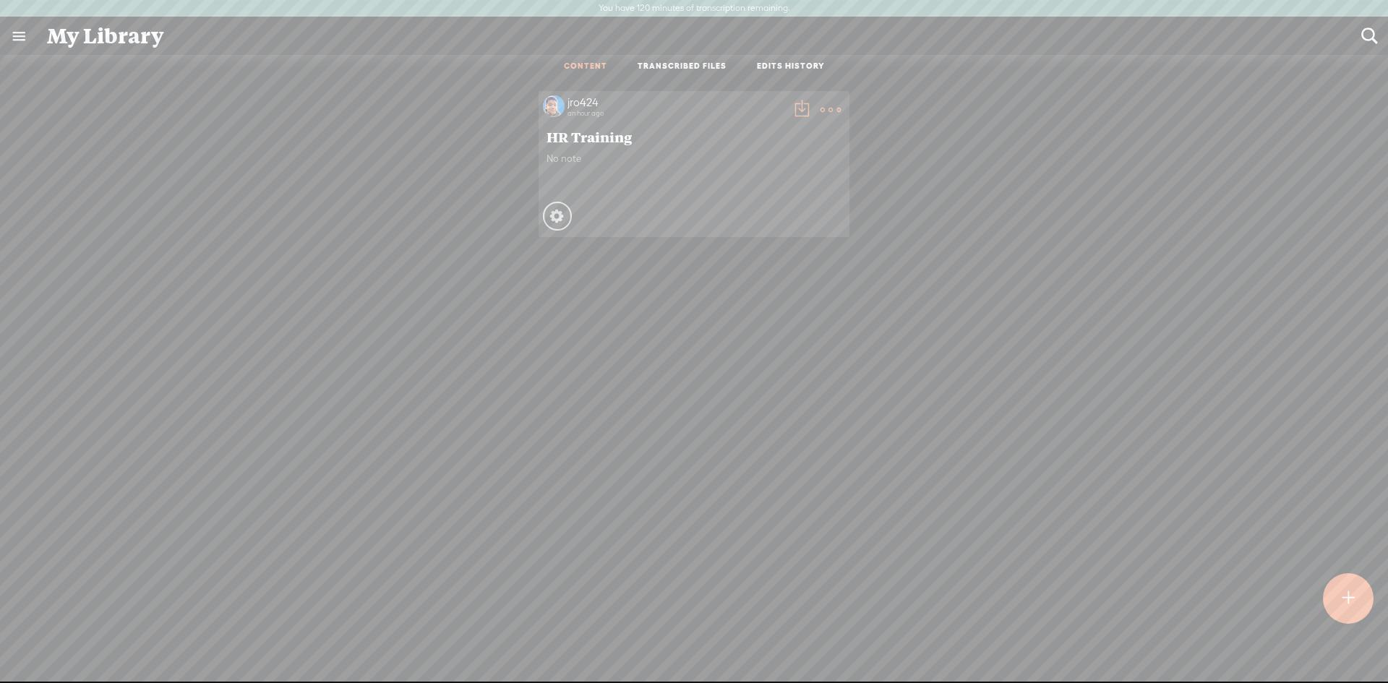
scroll to position [28, 0]
click at [1218, 560] on div "jro424 an hour ago HR Training No note Processing Private" at bounding box center [694, 388] width 1367 height 633
